Goal: Task Accomplishment & Management: Use online tool/utility

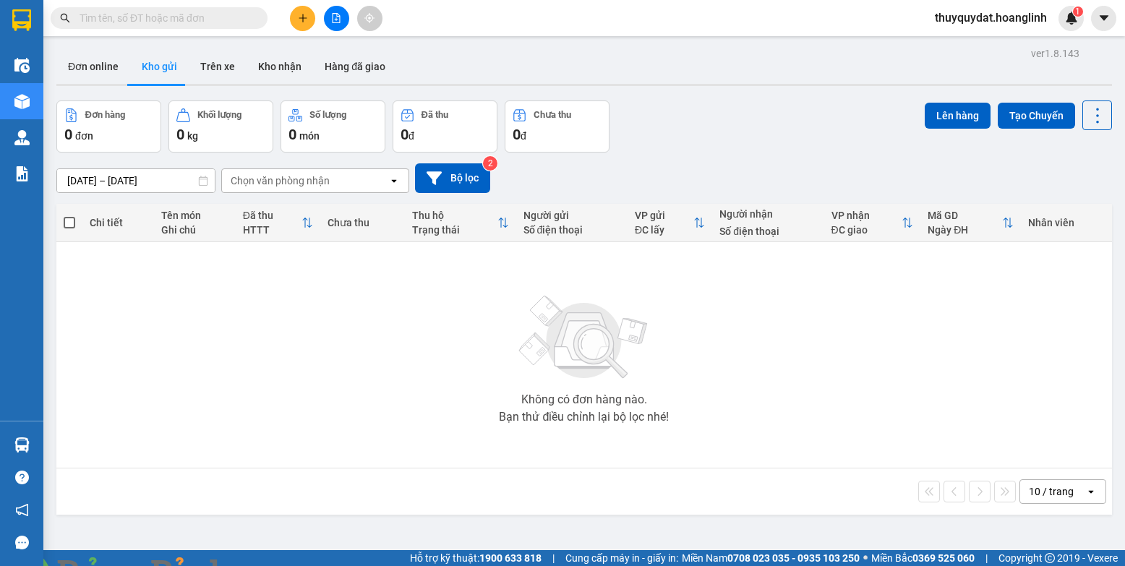
click at [333, 20] on icon "file-add" at bounding box center [336, 18] width 10 height 10
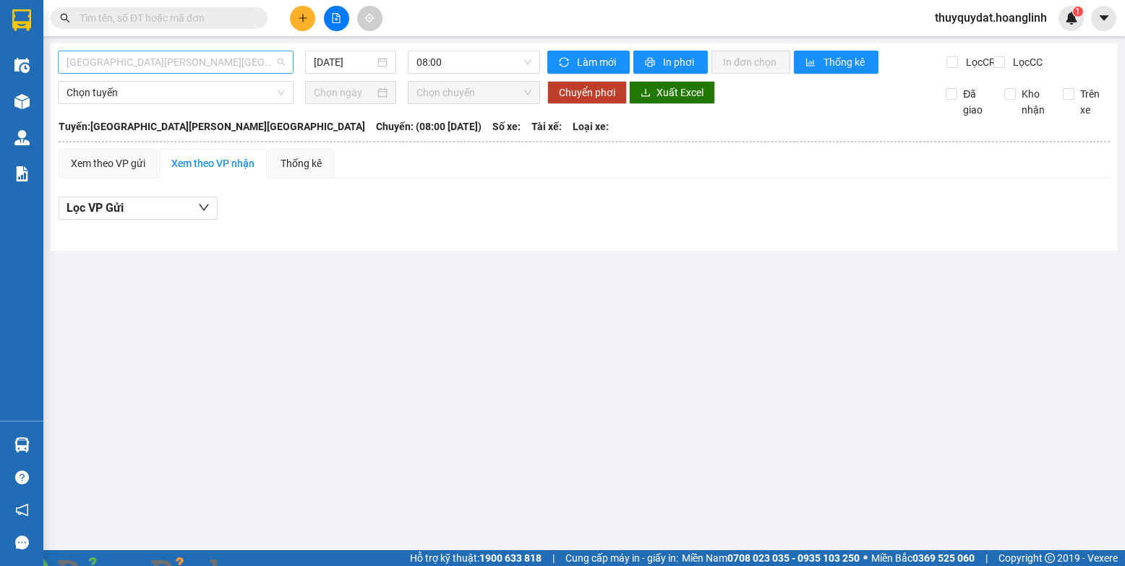
click at [240, 64] on span "[GEOGRAPHIC_DATA][PERSON_NAME][GEOGRAPHIC_DATA]" at bounding box center [175, 62] width 218 height 22
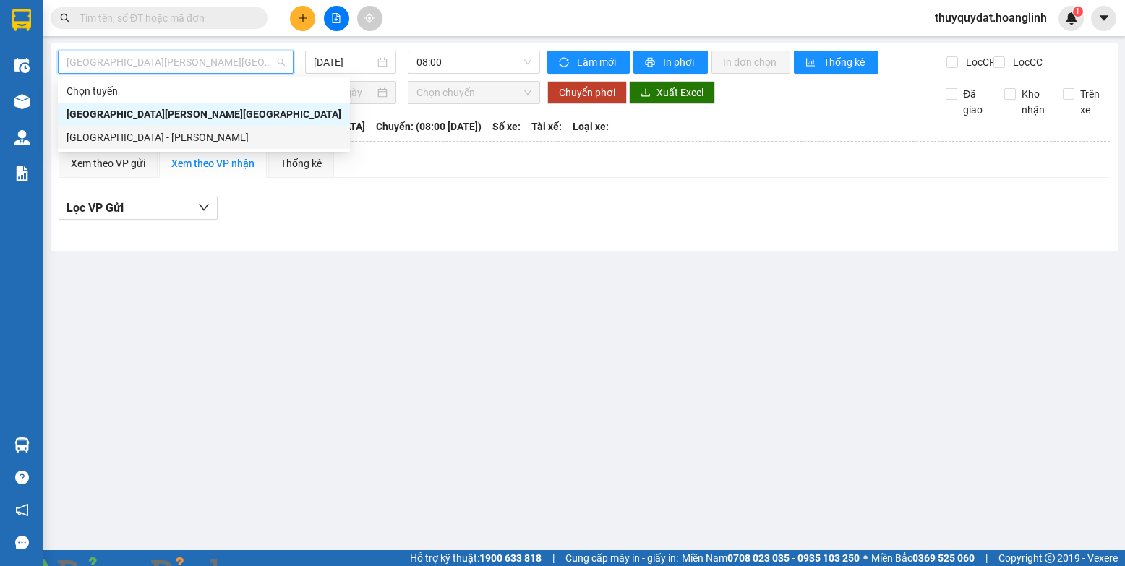
click at [163, 133] on div "[GEOGRAPHIC_DATA] - [PERSON_NAME]" at bounding box center [203, 137] width 275 height 16
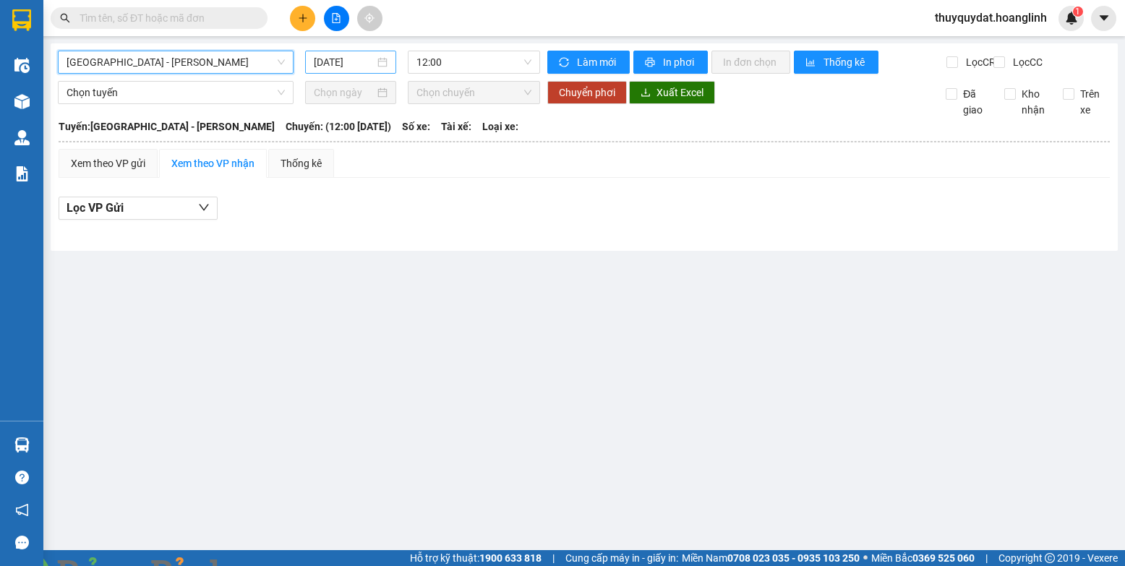
click at [355, 63] on input "[DATE]" at bounding box center [344, 62] width 61 height 16
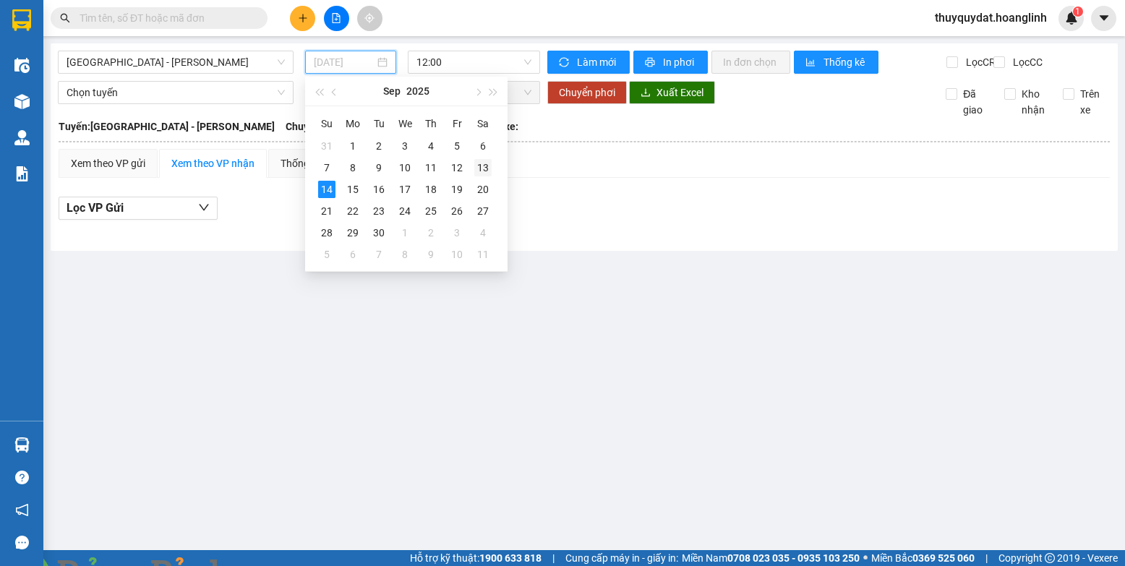
click at [486, 166] on div "13" at bounding box center [482, 167] width 17 height 17
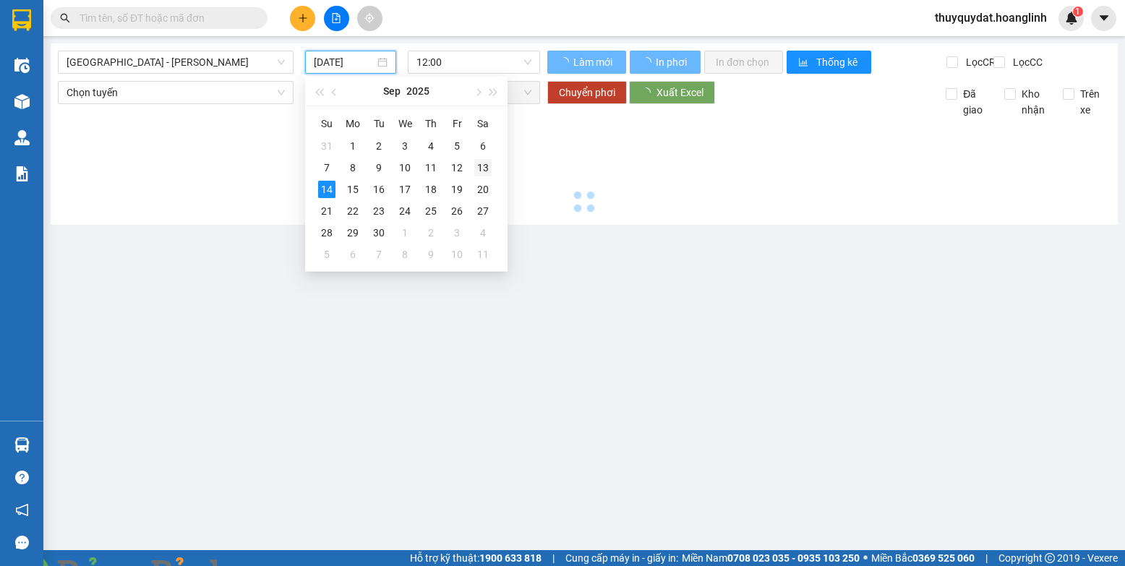
type input "[DATE]"
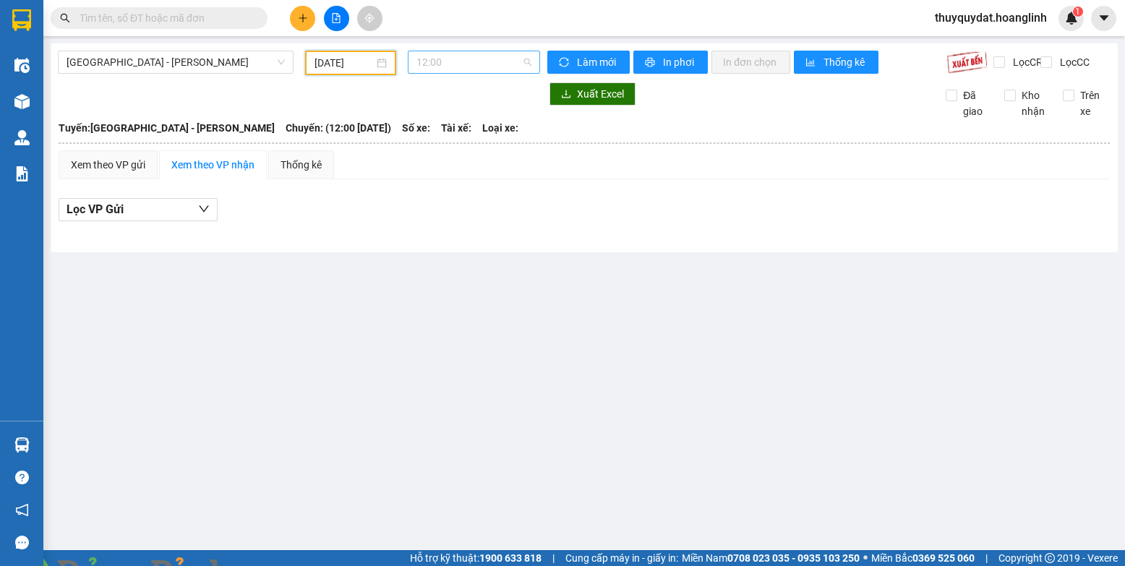
click at [489, 63] on span "12:00" at bounding box center [473, 62] width 115 height 22
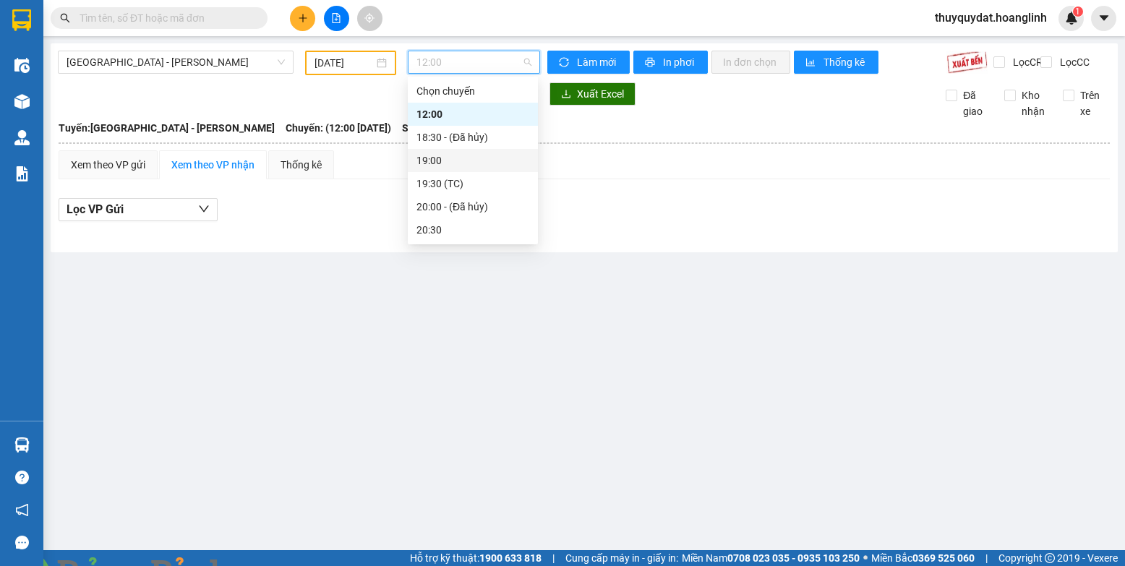
click at [467, 159] on div "19:00" at bounding box center [472, 161] width 113 height 16
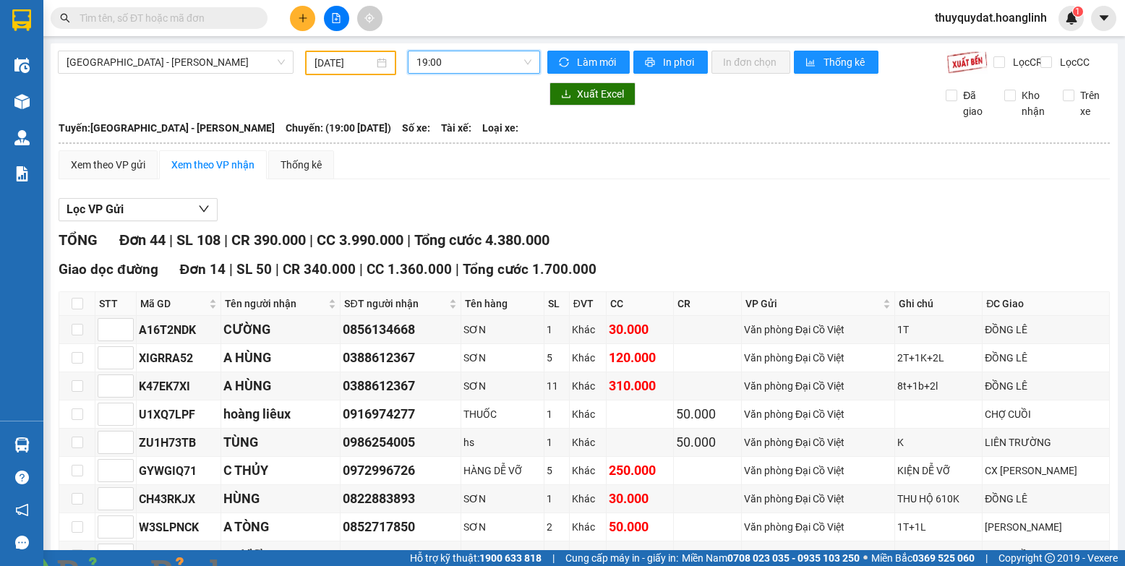
click at [216, 14] on input "text" at bounding box center [165, 18] width 171 height 16
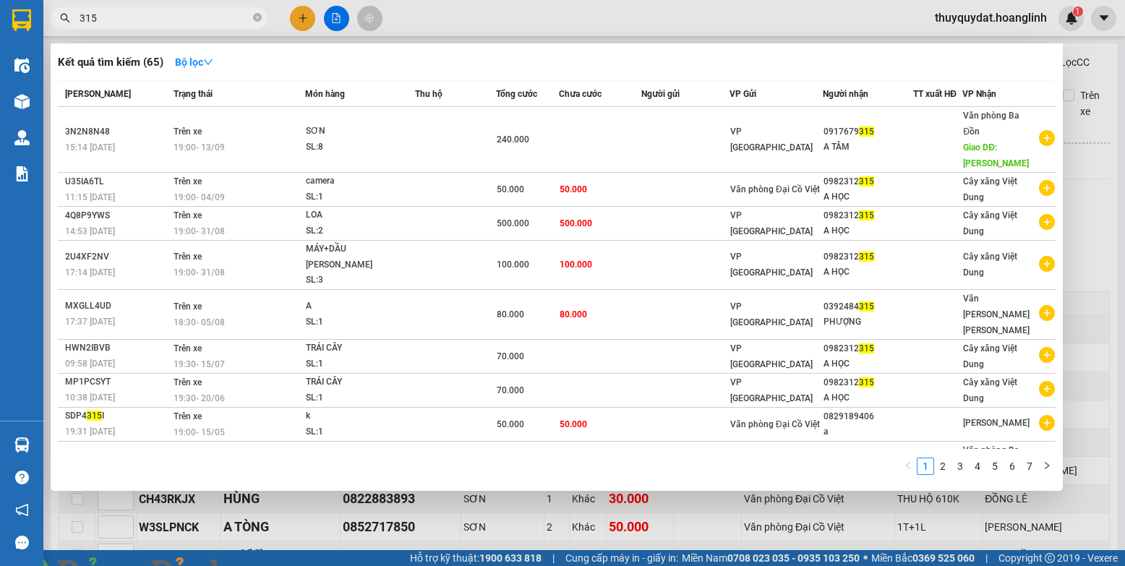
type input "315"
click at [266, 565] on img at bounding box center [261, 574] width 9 height 9
